Goal: Task Accomplishment & Management: Manage account settings

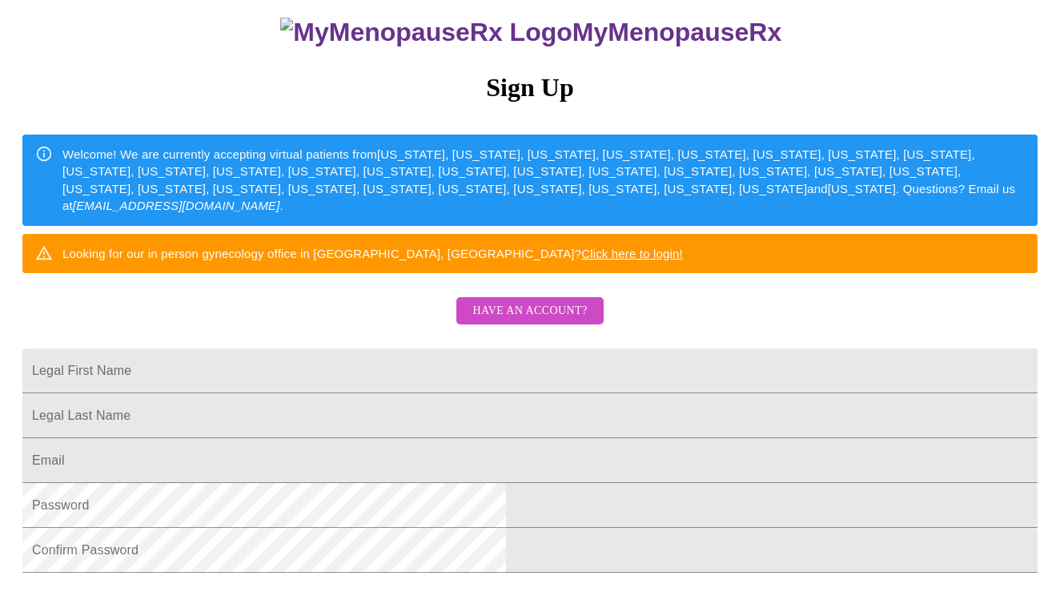
scroll to position [142, 0]
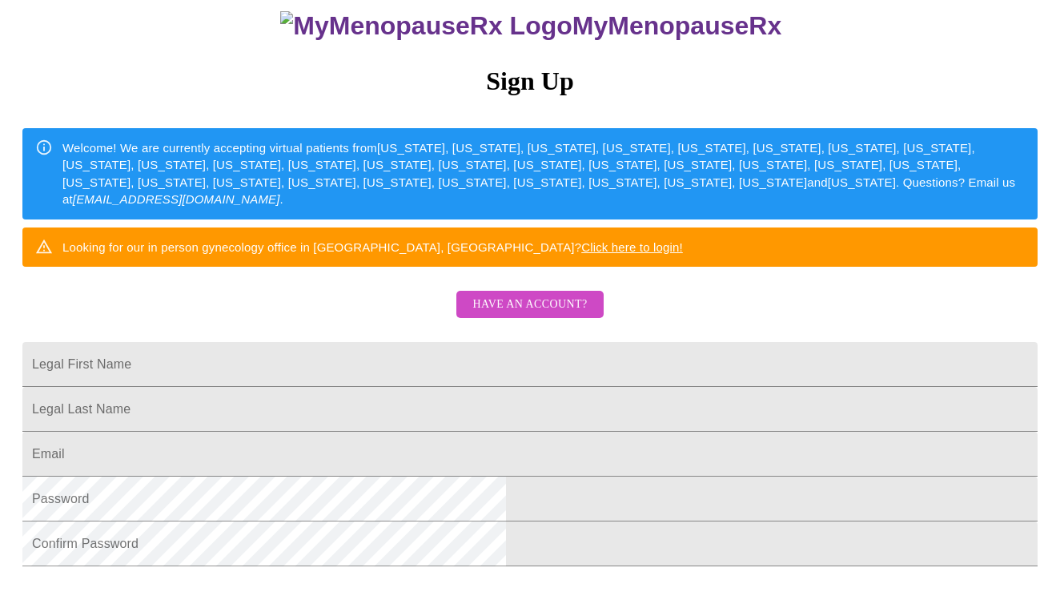
click at [558, 315] on span "Have an account?" at bounding box center [530, 305] width 115 height 20
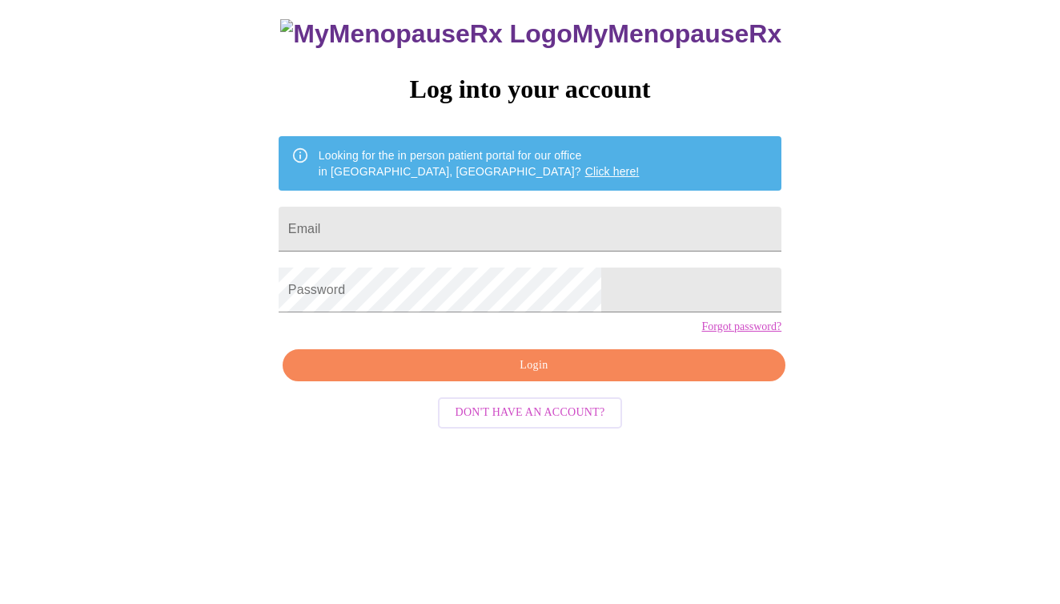
scroll to position [16, 0]
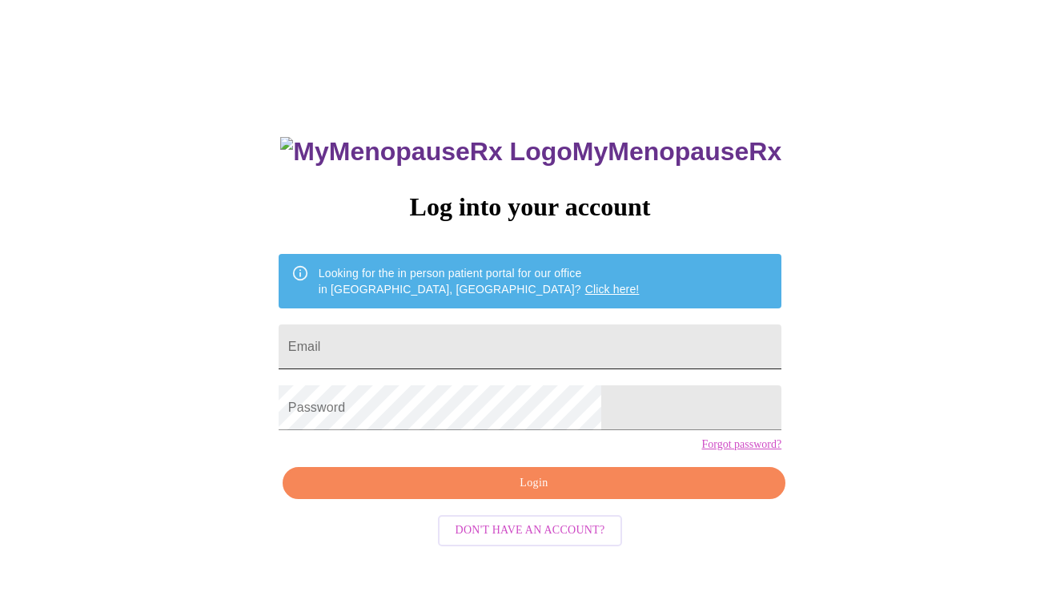
click at [513, 336] on input "Email" at bounding box center [530, 346] width 503 height 45
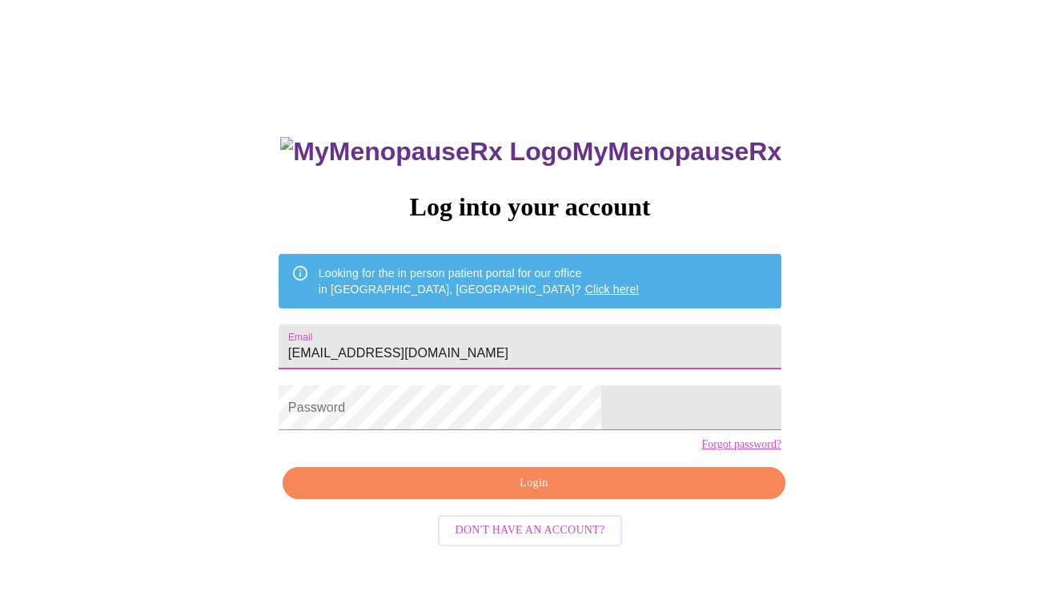
type input "cindyp740@gmail.com"
